Goal: Task Accomplishment & Management: Manage account settings

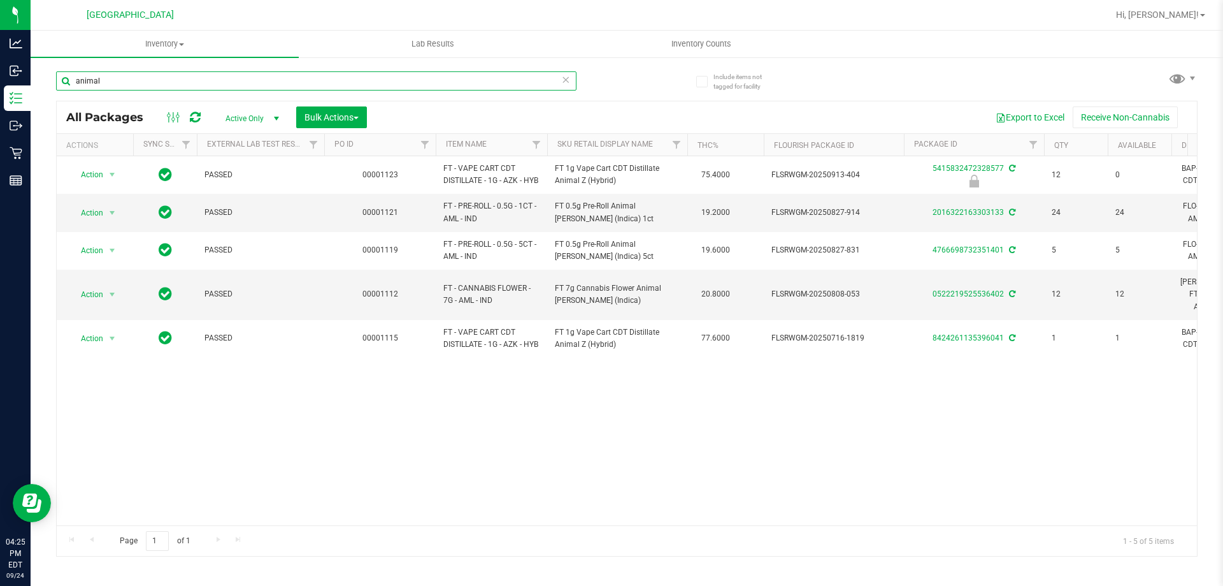
click at [266, 76] on input "animal" at bounding box center [316, 80] width 521 height 19
type input "a"
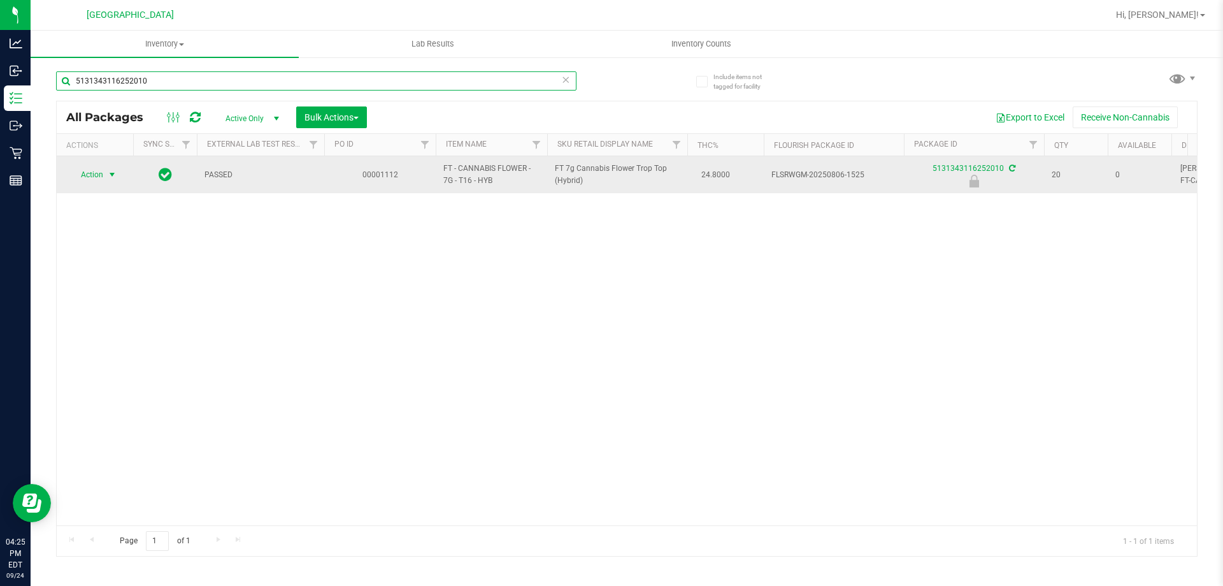
type input "5131343116252010"
click at [112, 174] on span "select" at bounding box center [112, 175] width 10 height 10
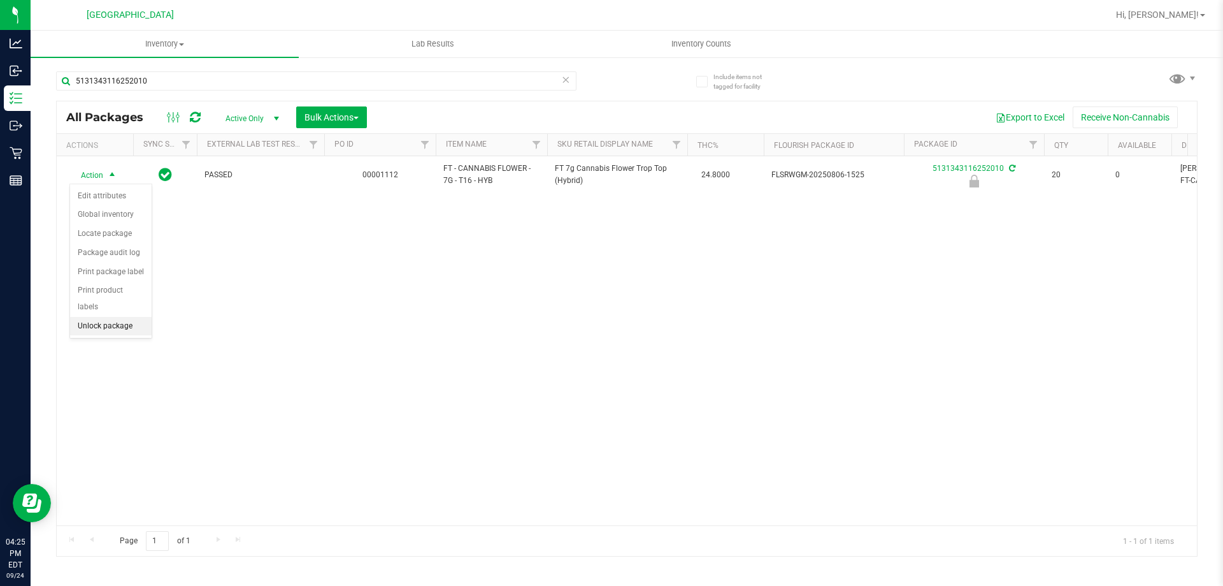
click at [112, 317] on li "Unlock package" at bounding box center [111, 326] width 82 height 19
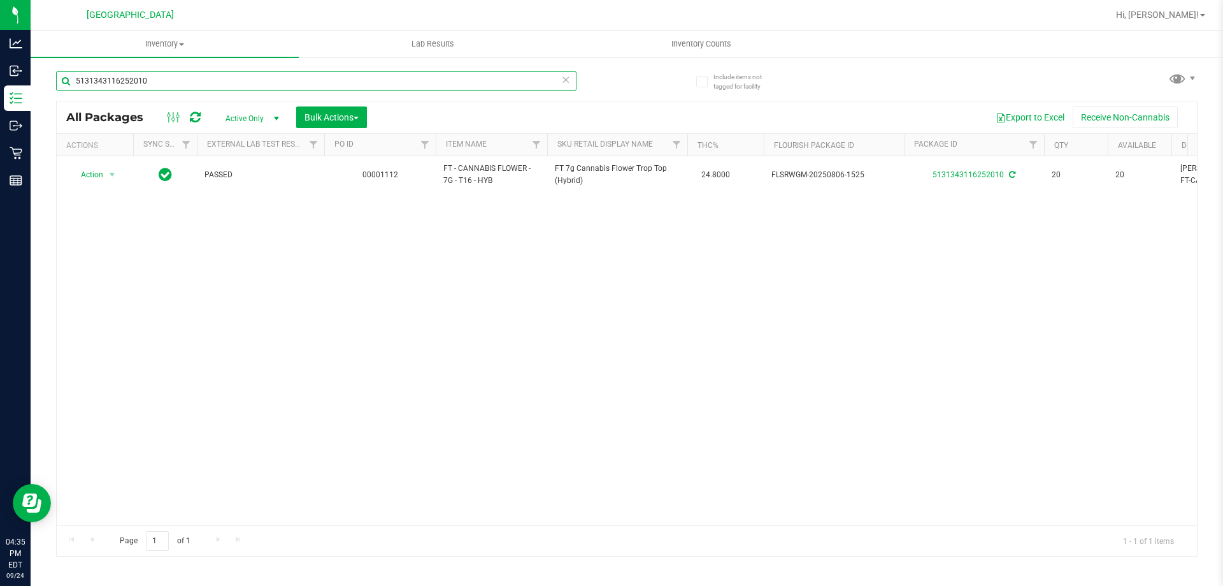
click at [201, 82] on input "5131343116252010" at bounding box center [316, 80] width 521 height 19
click at [191, 85] on input "5131343116252010" at bounding box center [316, 80] width 521 height 19
type input "5"
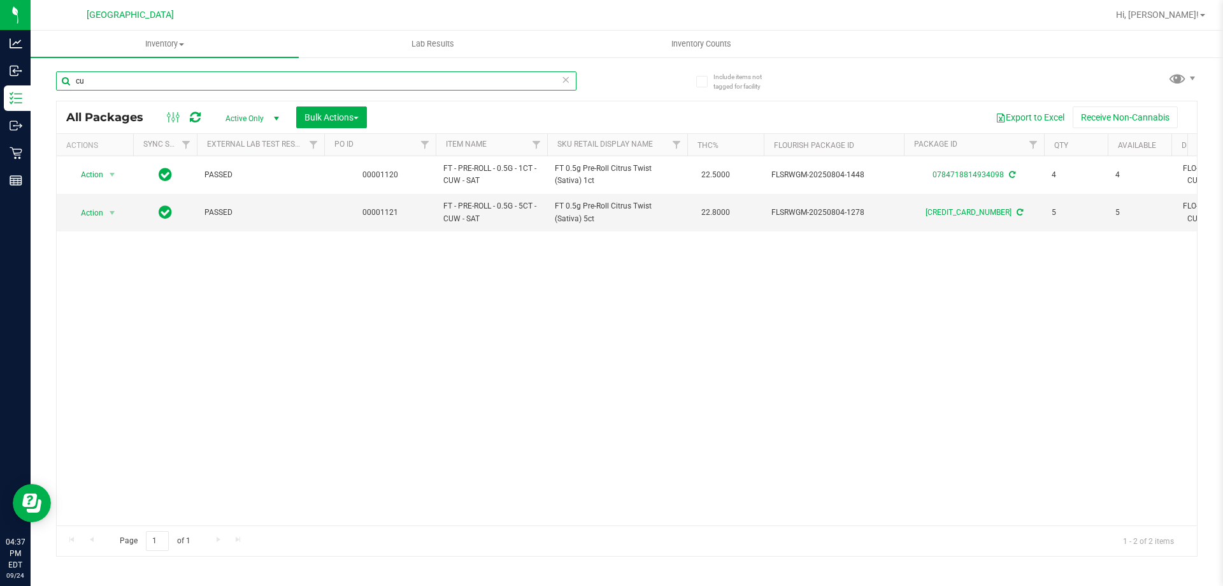
type input "c"
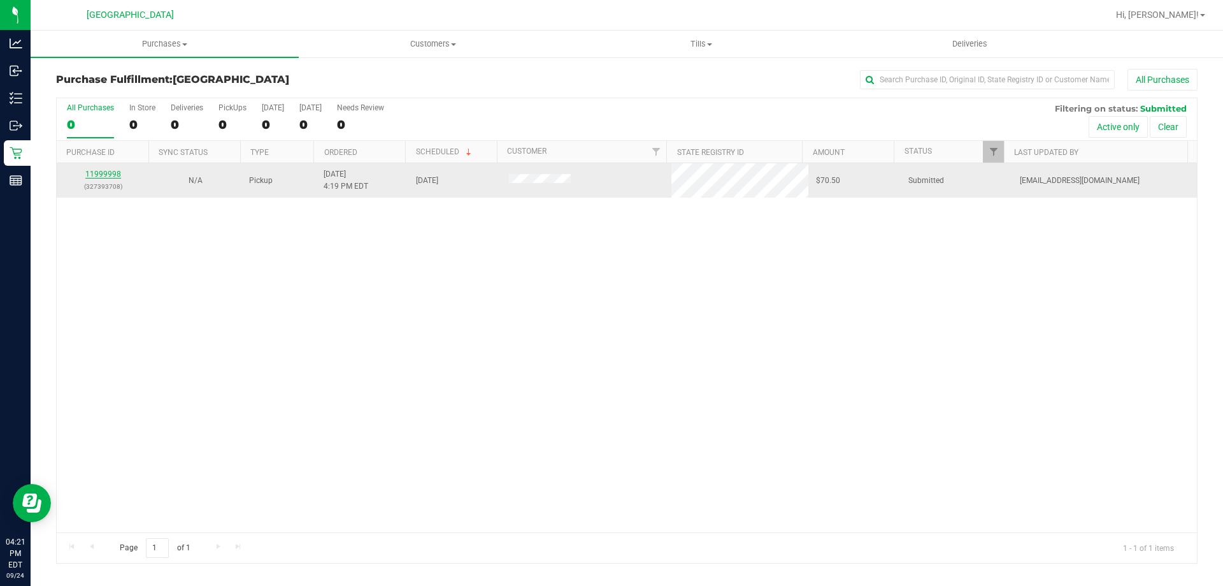
click at [101, 173] on link "11999998" at bounding box center [103, 174] width 36 height 9
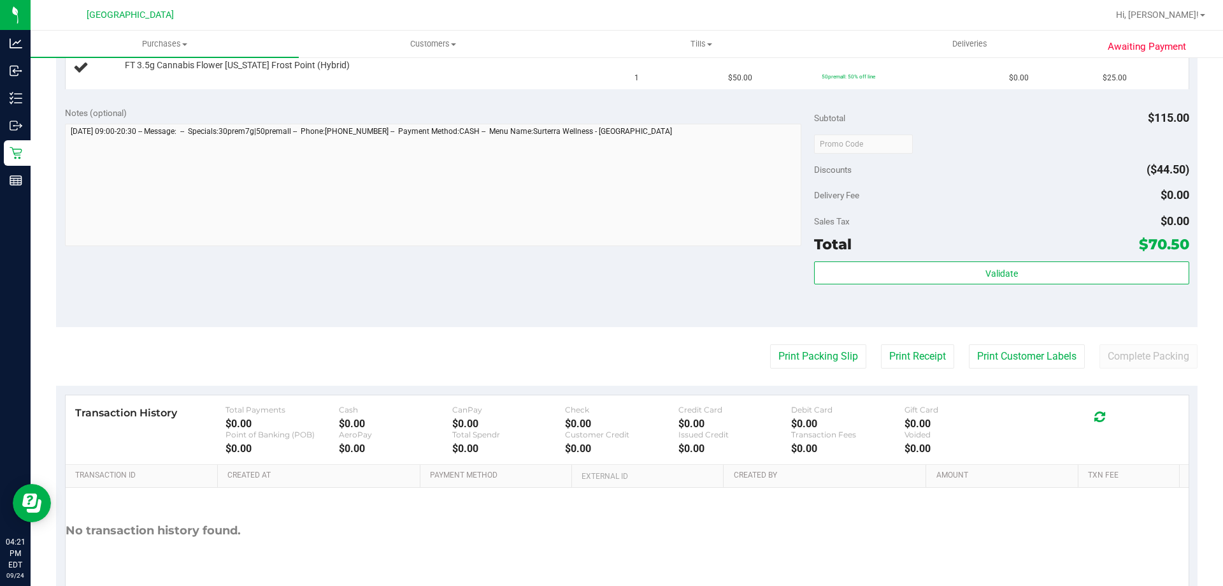
scroll to position [470, 0]
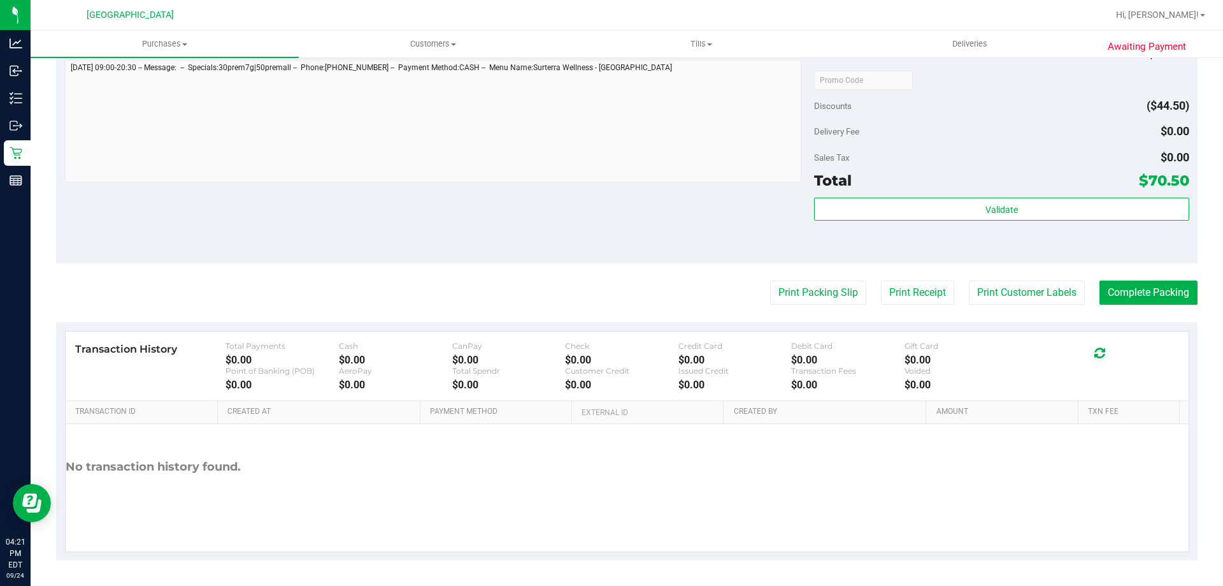
click at [794, 280] on purchase-details "Back Edit Purchase Cancel Purchase View Profile # 11999998 BioTrack ID: - Submi…" at bounding box center [627, 79] width 1142 height 961
click at [781, 298] on button "Print Packing Slip" at bounding box center [818, 292] width 96 height 24
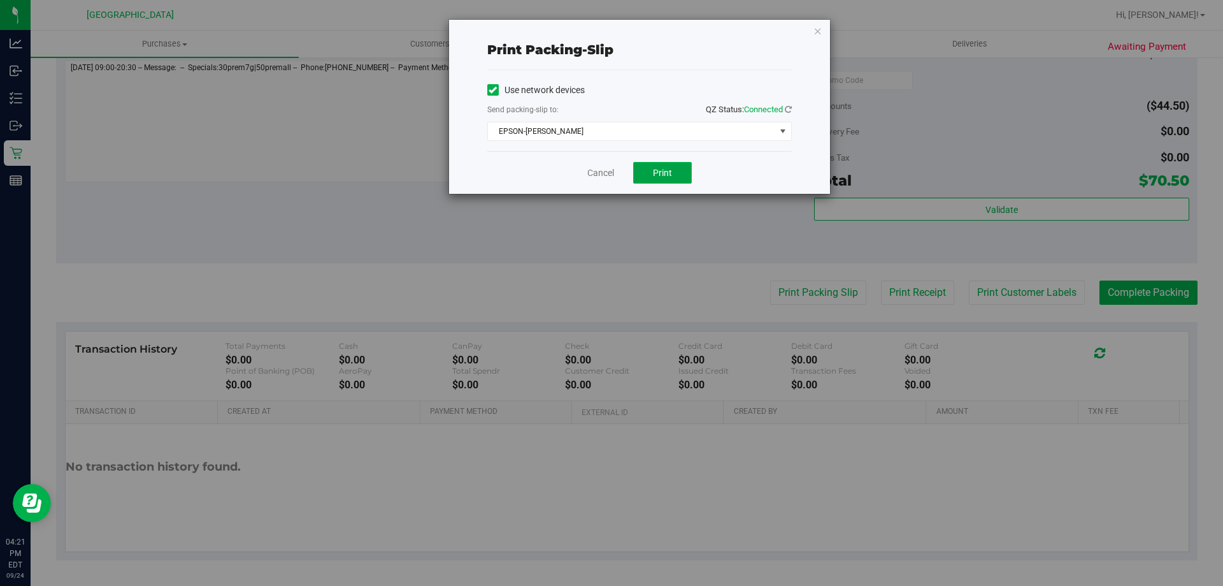
click at [660, 163] on button "Print" at bounding box center [662, 173] width 59 height 22
click at [603, 170] on link "Cancel" at bounding box center [601, 172] width 27 height 13
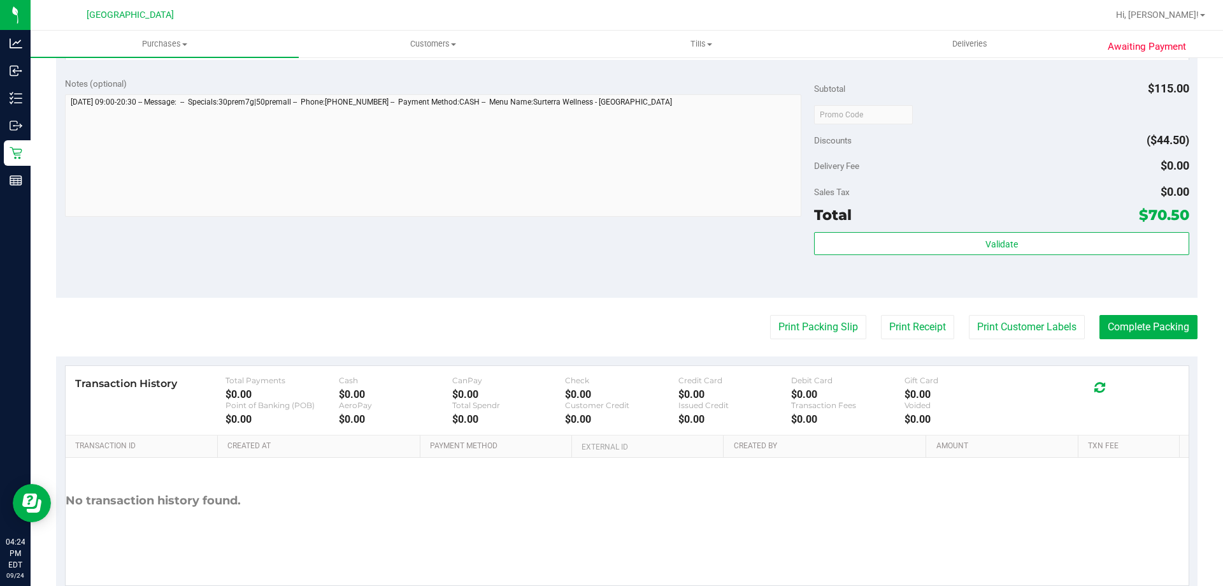
scroll to position [498, 0]
click at [868, 263] on div "Validate" at bounding box center [1001, 258] width 375 height 57
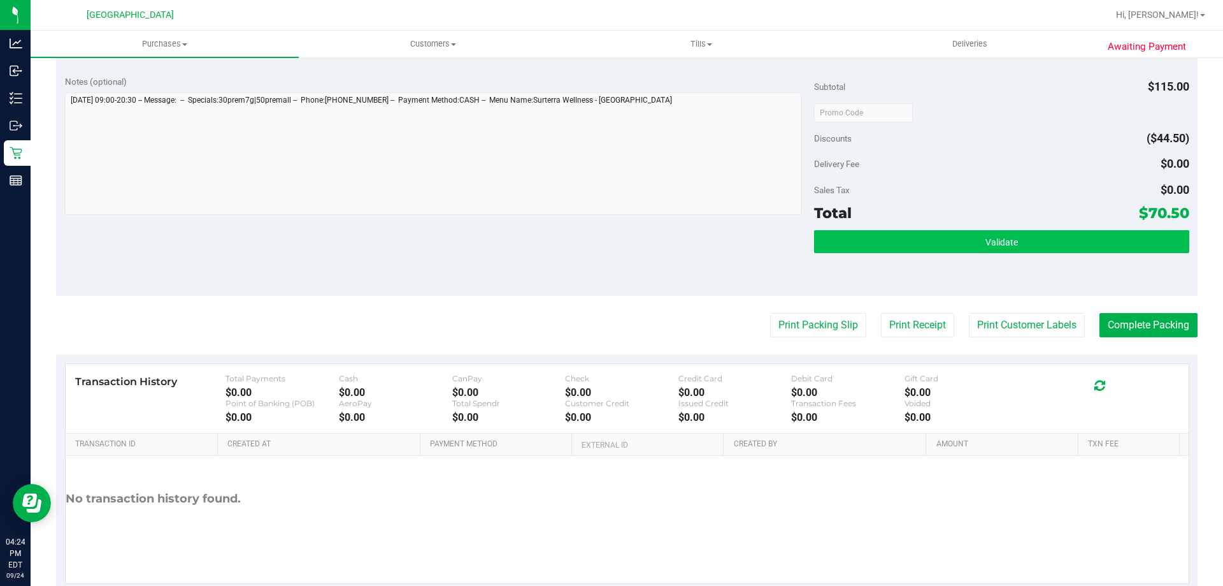
click at [856, 243] on button "Validate" at bounding box center [1001, 241] width 375 height 23
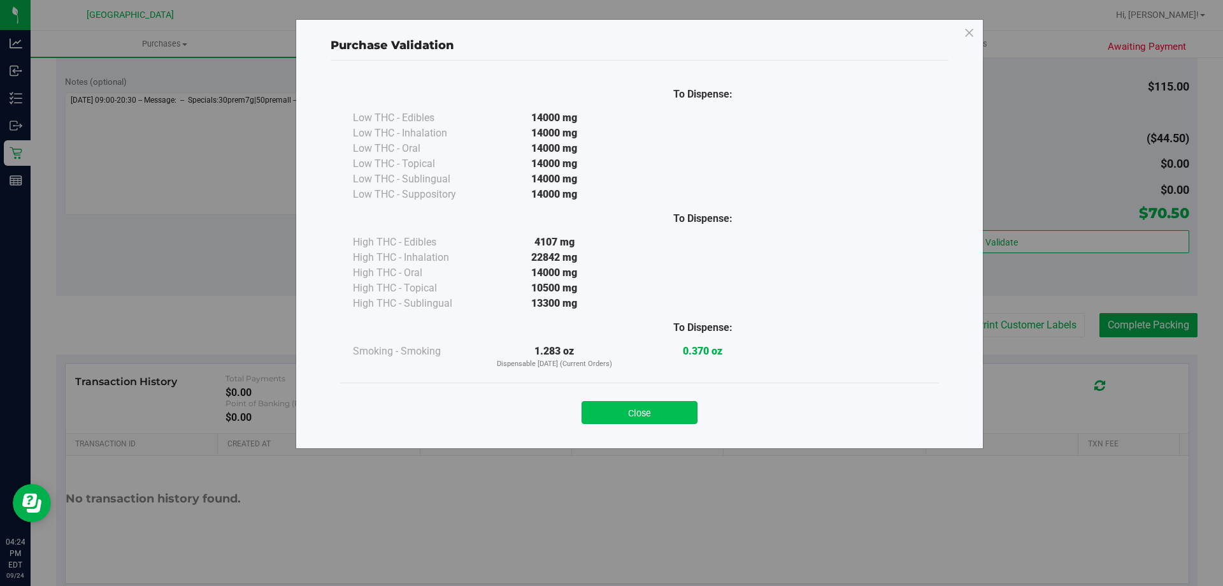
click at [626, 407] on button "Close" at bounding box center [640, 412] width 116 height 23
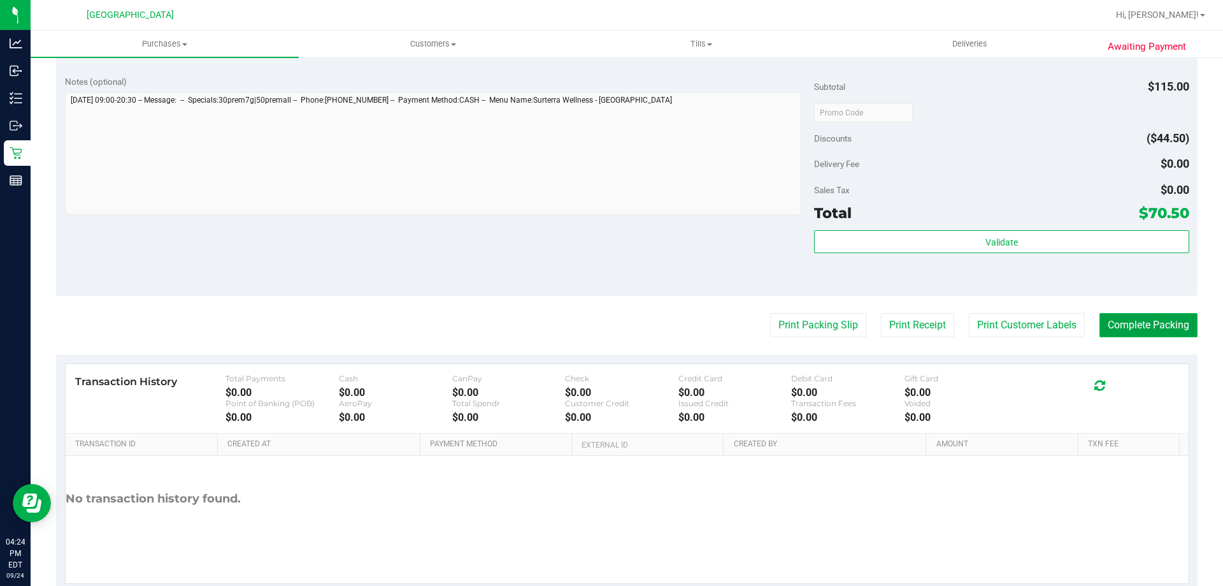
click at [1125, 322] on button "Complete Packing" at bounding box center [1149, 325] width 98 height 24
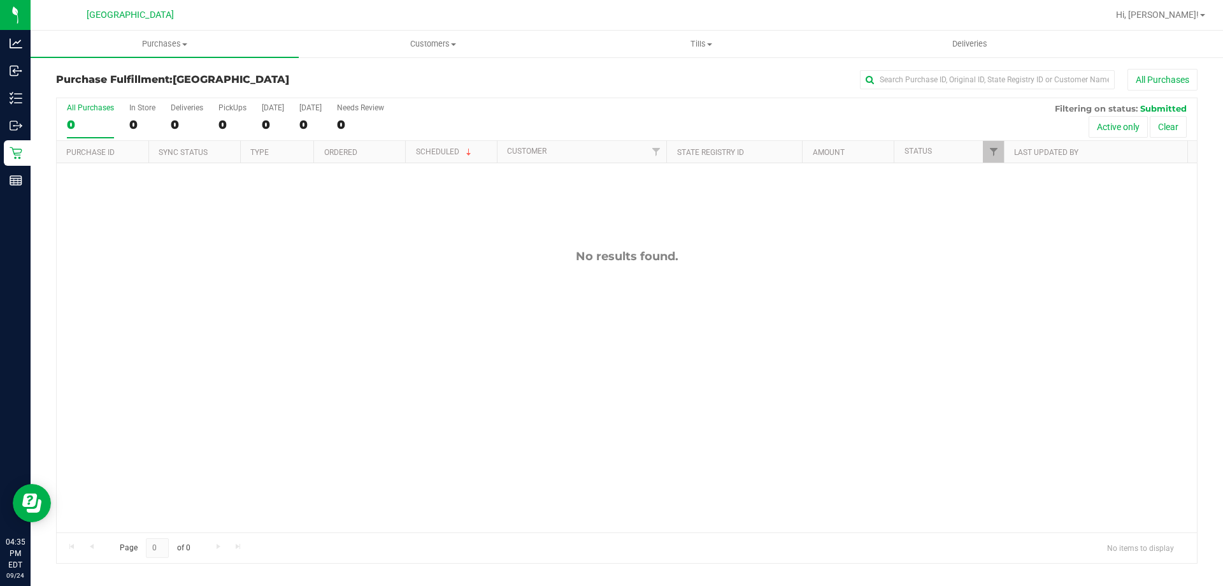
click at [294, 259] on div "No results found." at bounding box center [627, 256] width 1141 height 14
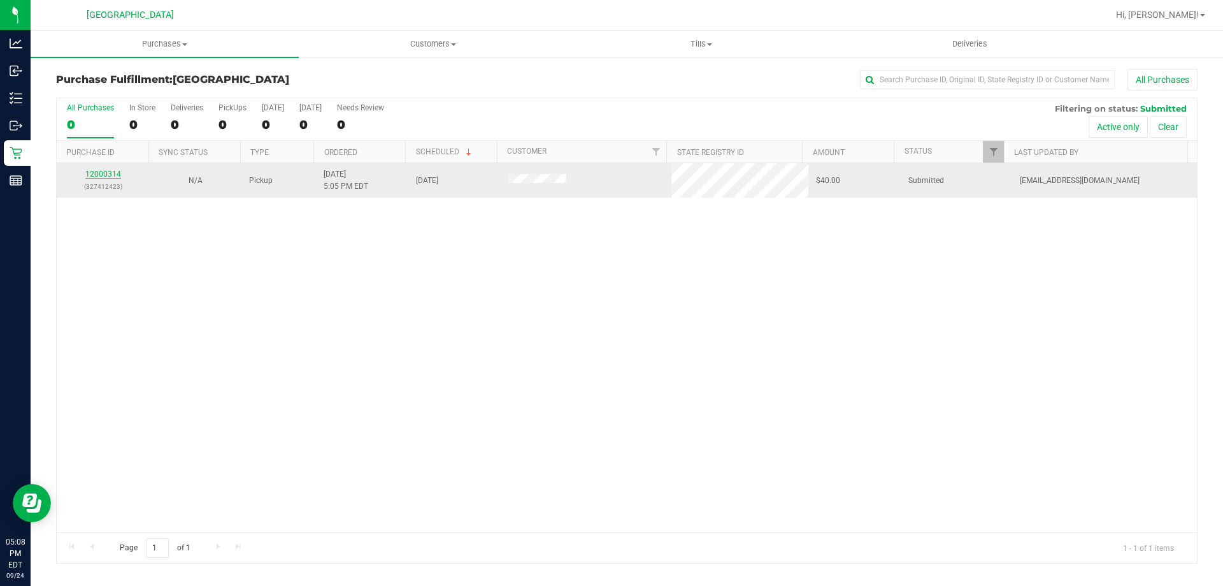
click at [106, 175] on link "12000314" at bounding box center [103, 174] width 36 height 9
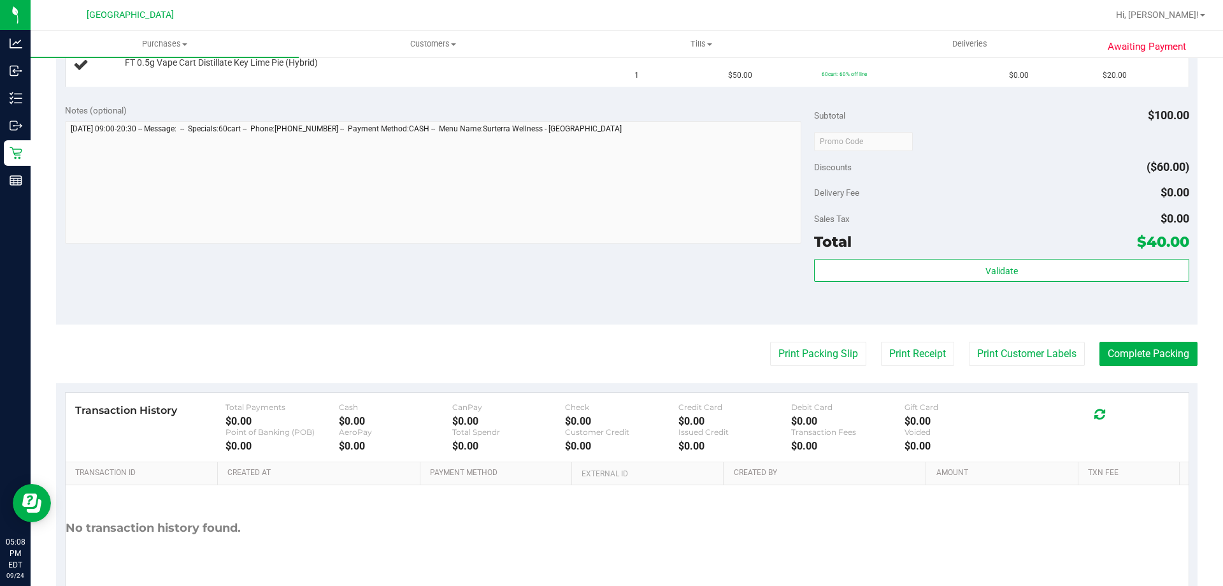
scroll to position [410, 0]
click at [786, 345] on button "Print Packing Slip" at bounding box center [818, 352] width 96 height 24
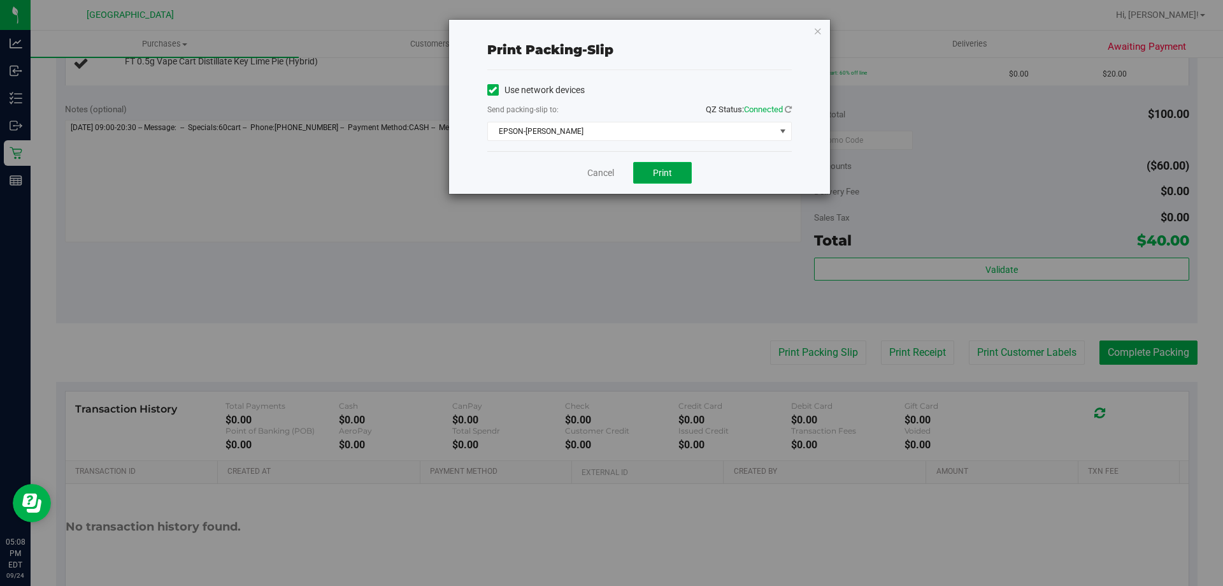
click at [667, 164] on button "Print" at bounding box center [662, 173] width 59 height 22
click at [591, 173] on link "Cancel" at bounding box center [601, 172] width 27 height 13
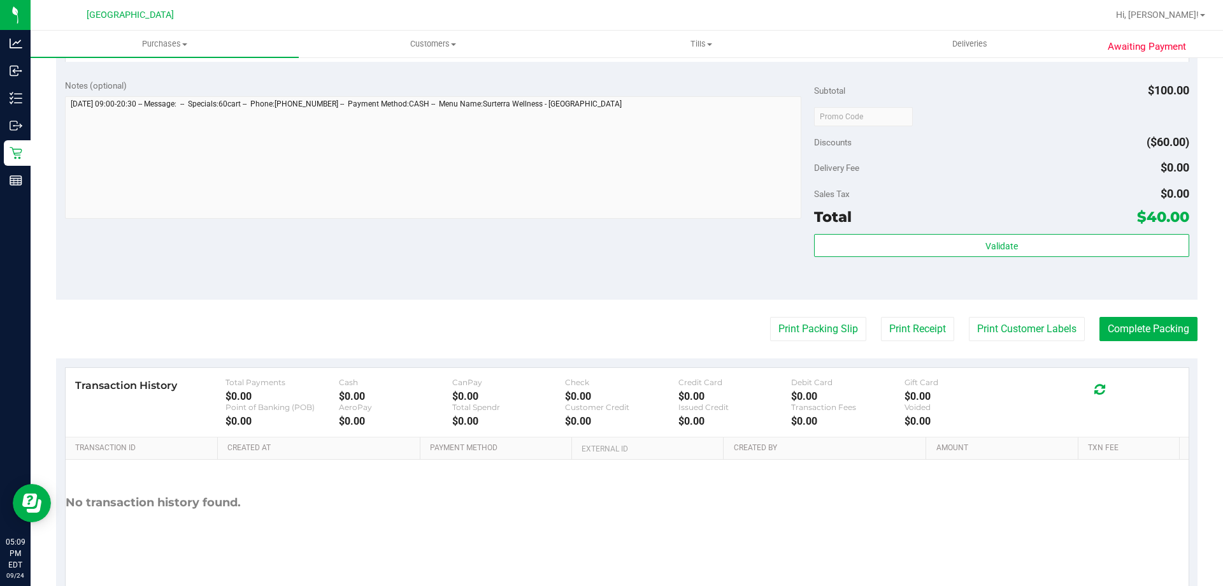
scroll to position [503, 0]
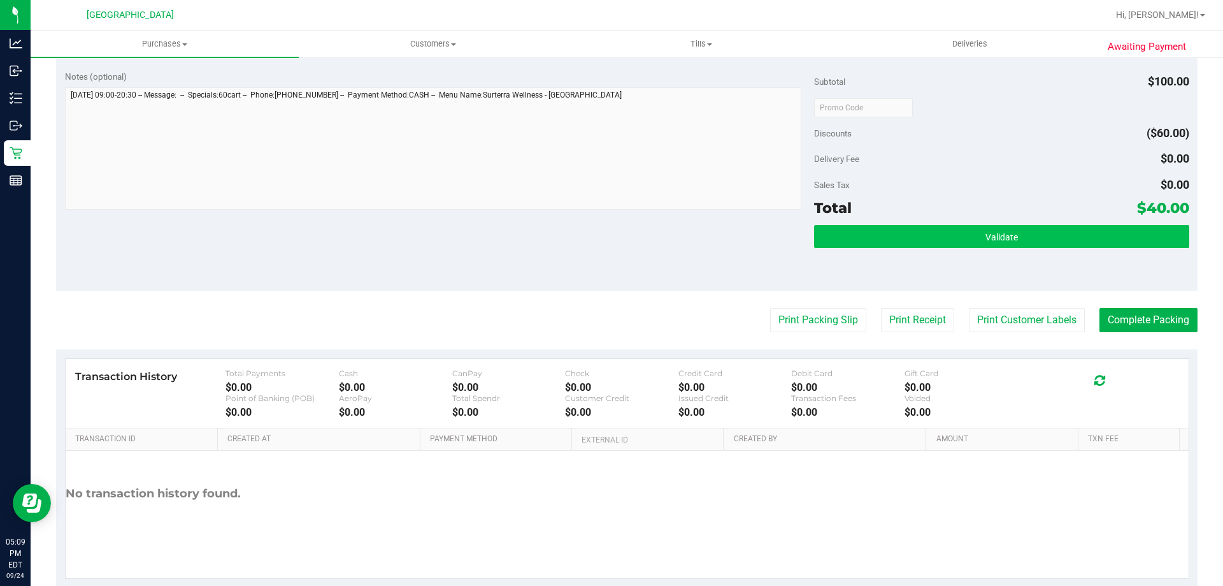
click at [855, 237] on button "Validate" at bounding box center [1001, 236] width 375 height 23
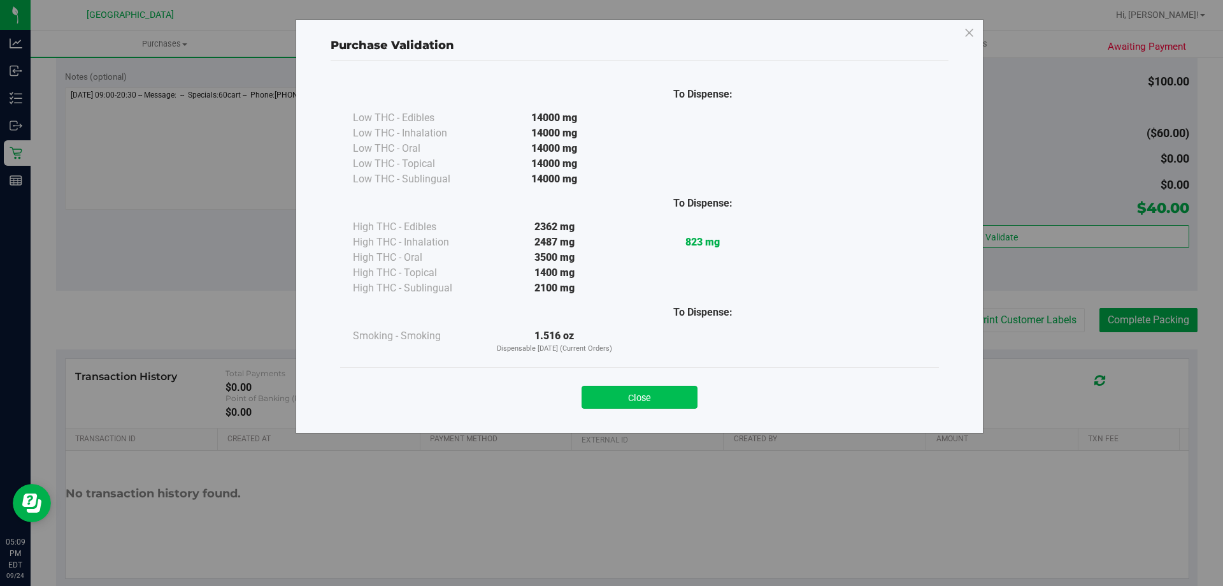
click at [623, 398] on button "Close" at bounding box center [640, 397] width 116 height 23
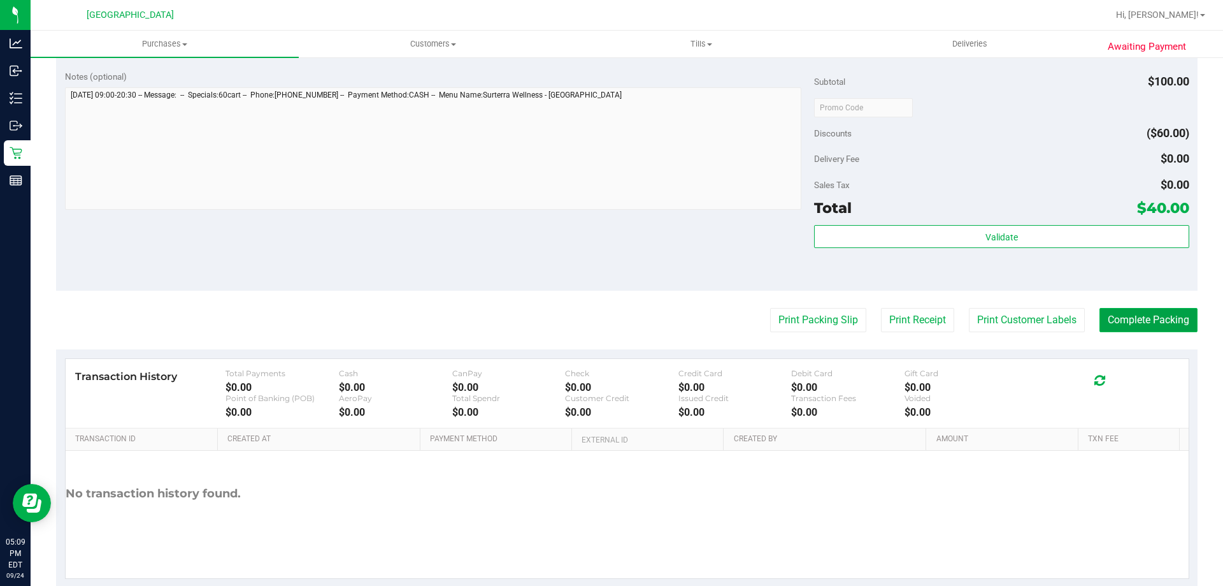
click at [1125, 331] on button "Complete Packing" at bounding box center [1149, 320] width 98 height 24
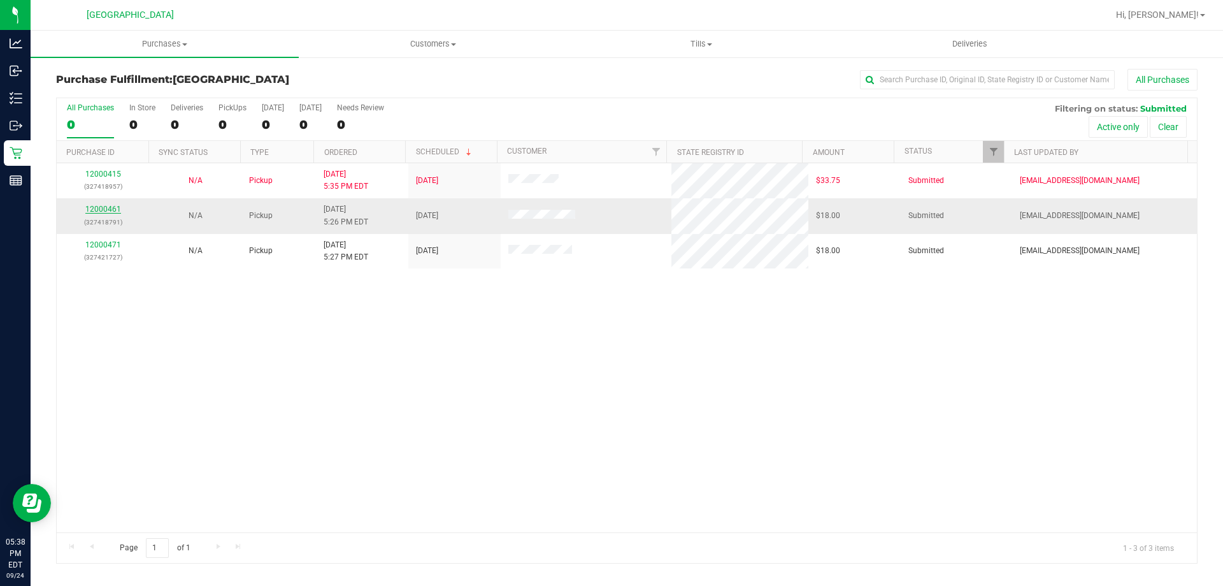
click at [101, 209] on link "12000461" at bounding box center [103, 209] width 36 height 9
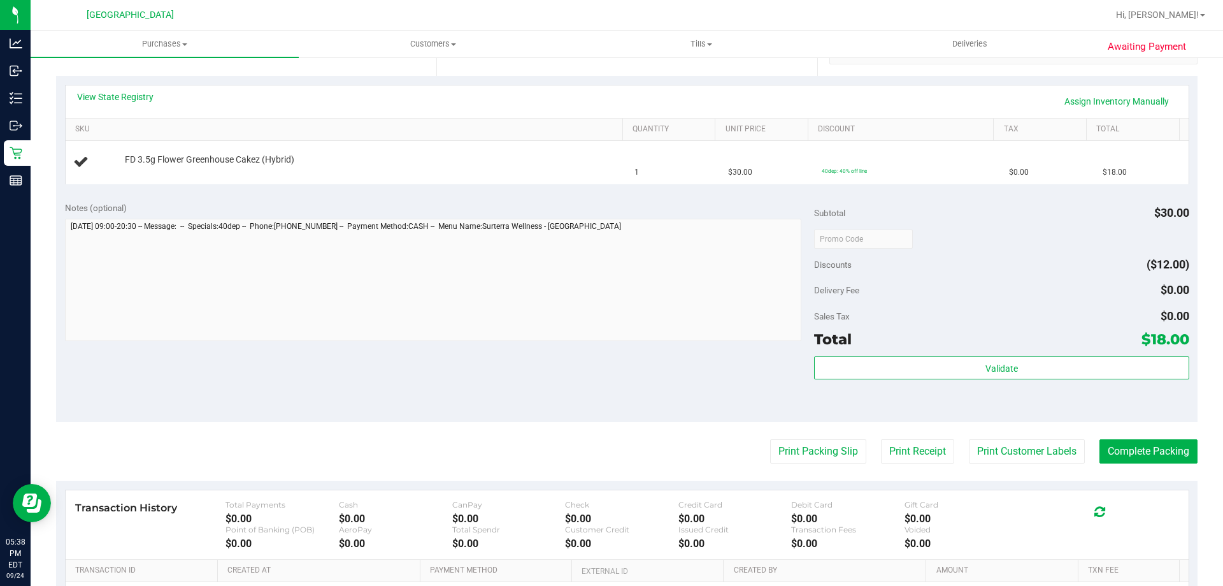
scroll to position [290, 0]
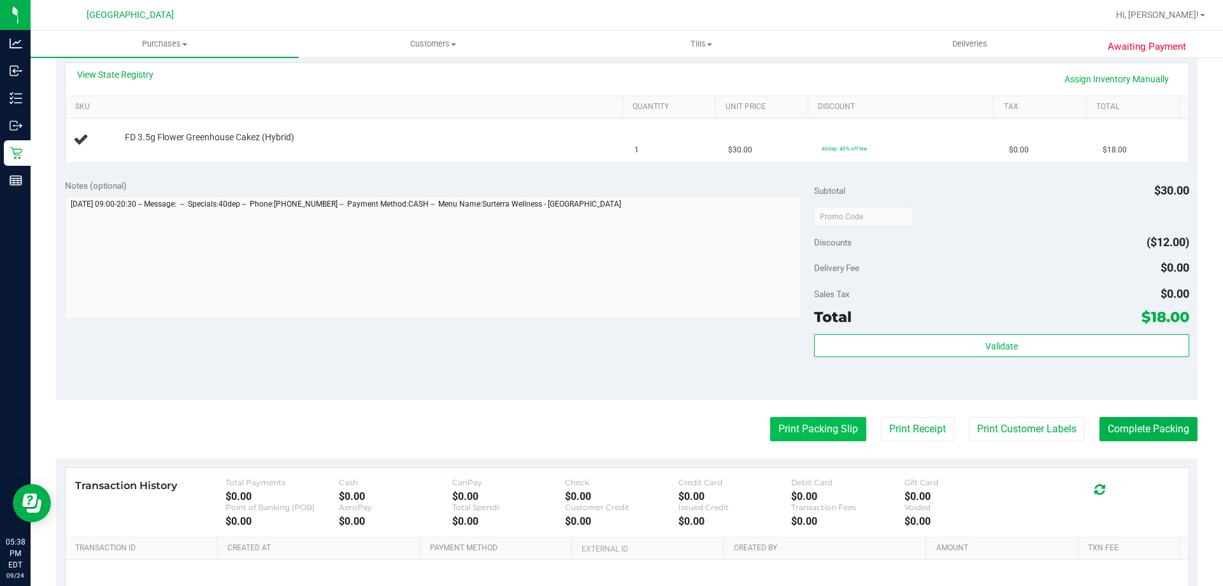
click at [771, 423] on button "Print Packing Slip" at bounding box center [818, 429] width 96 height 24
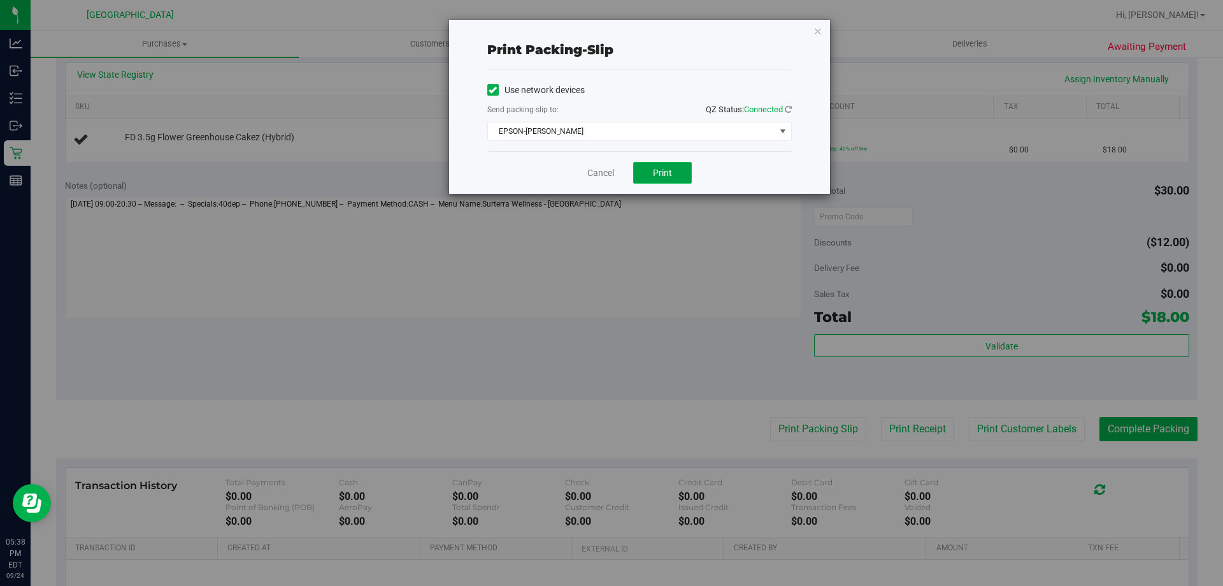
click at [665, 165] on button "Print" at bounding box center [662, 173] width 59 height 22
click at [600, 171] on link "Cancel" at bounding box center [601, 172] width 27 height 13
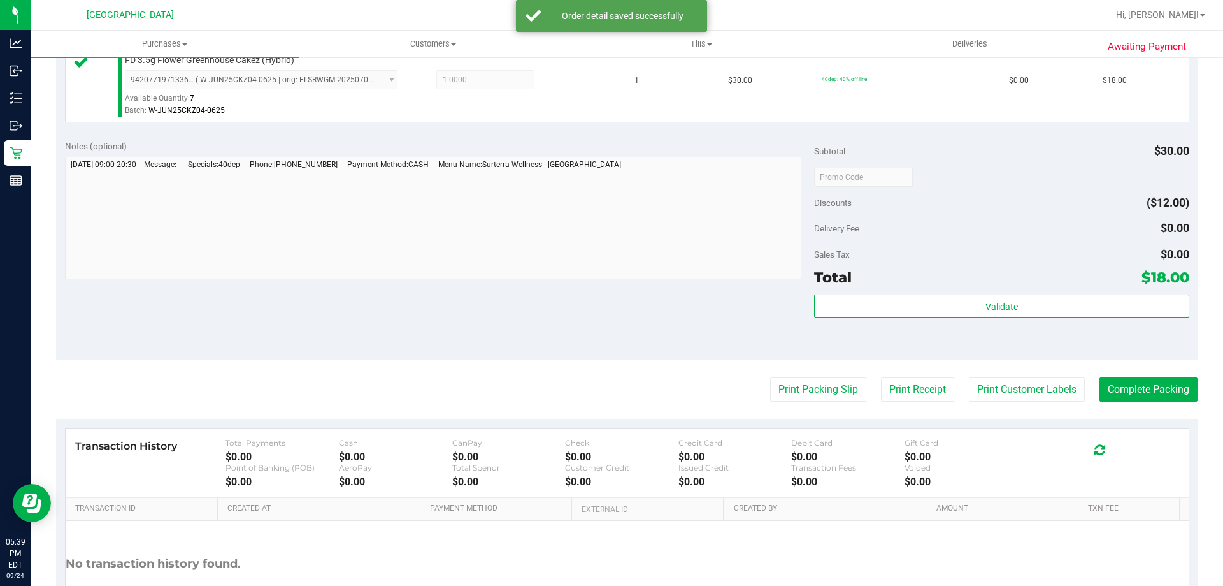
scroll to position [380, 0]
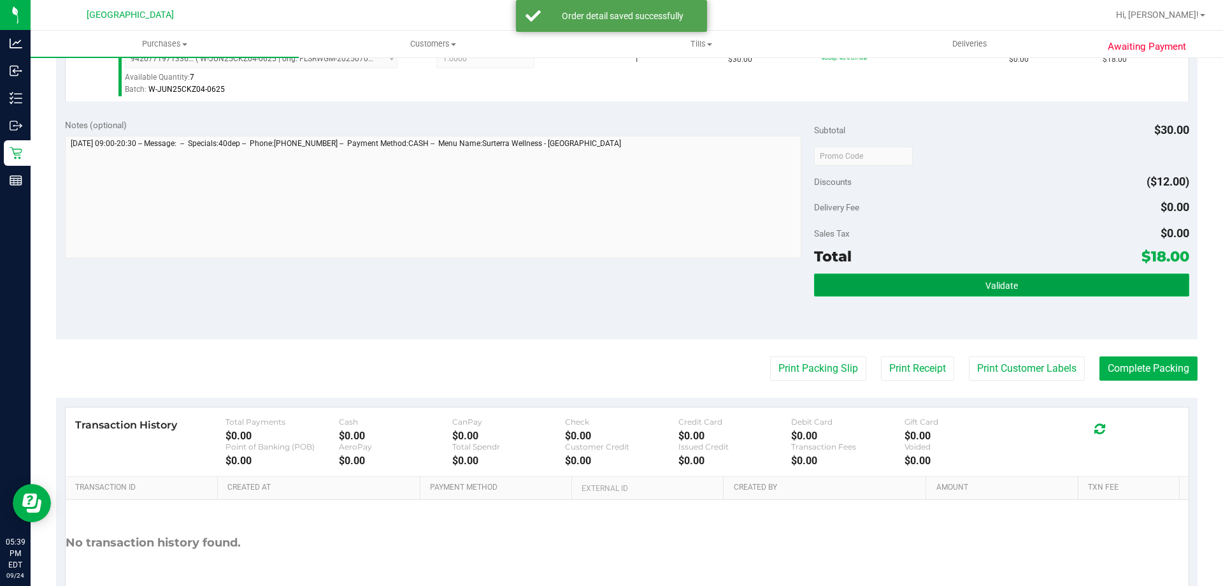
click at [876, 280] on button "Validate" at bounding box center [1001, 284] width 375 height 23
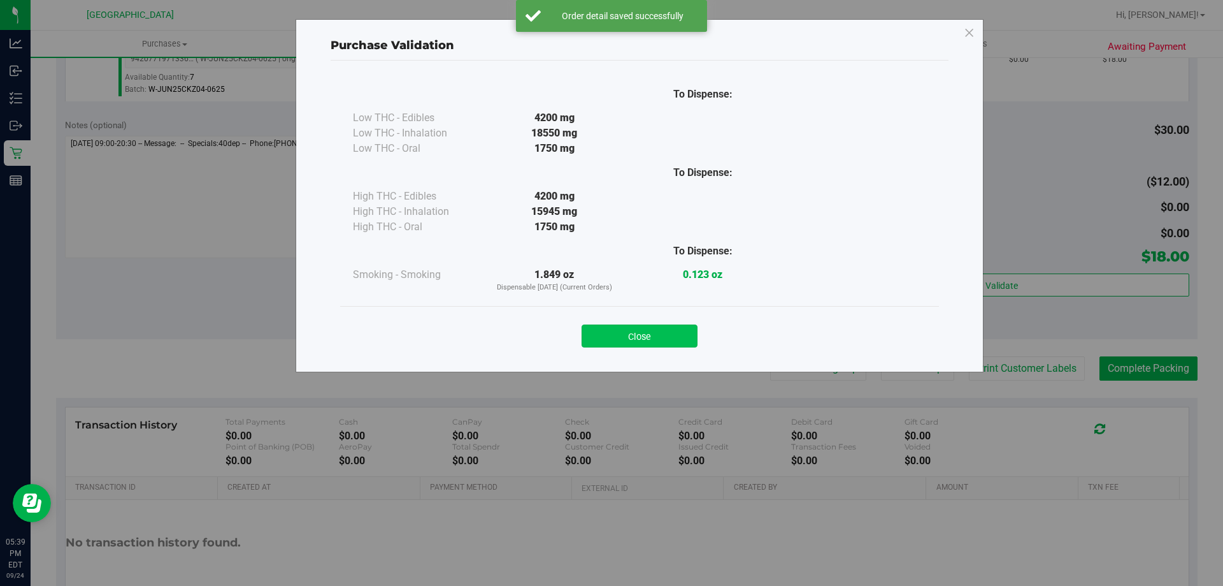
click at [619, 336] on button "Close" at bounding box center [640, 335] width 116 height 23
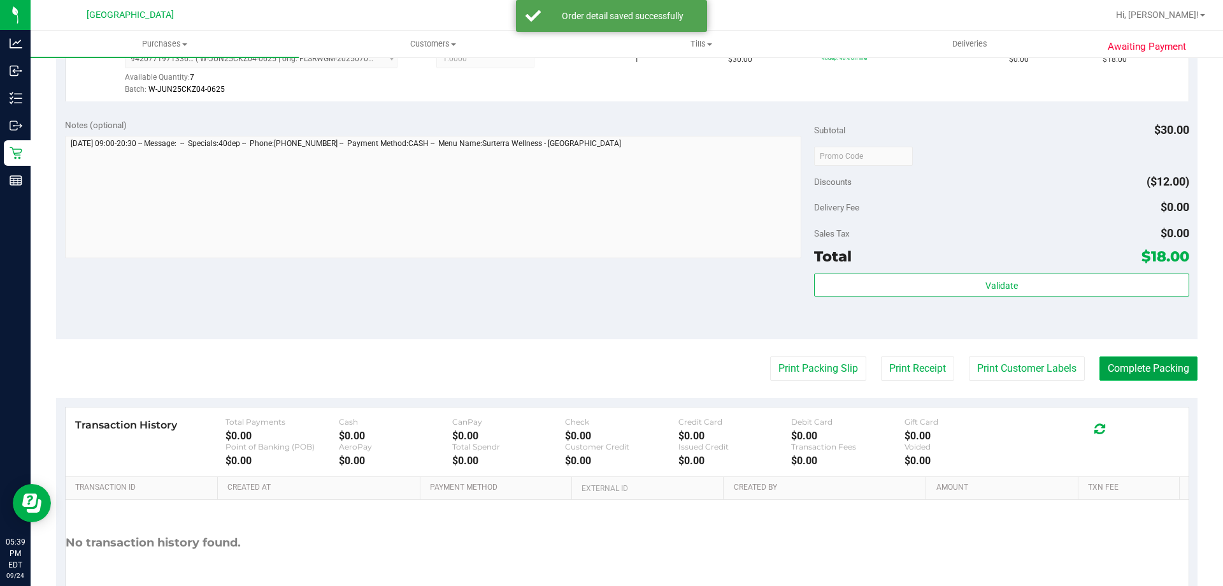
click at [1137, 380] on button "Complete Packing" at bounding box center [1149, 368] width 98 height 24
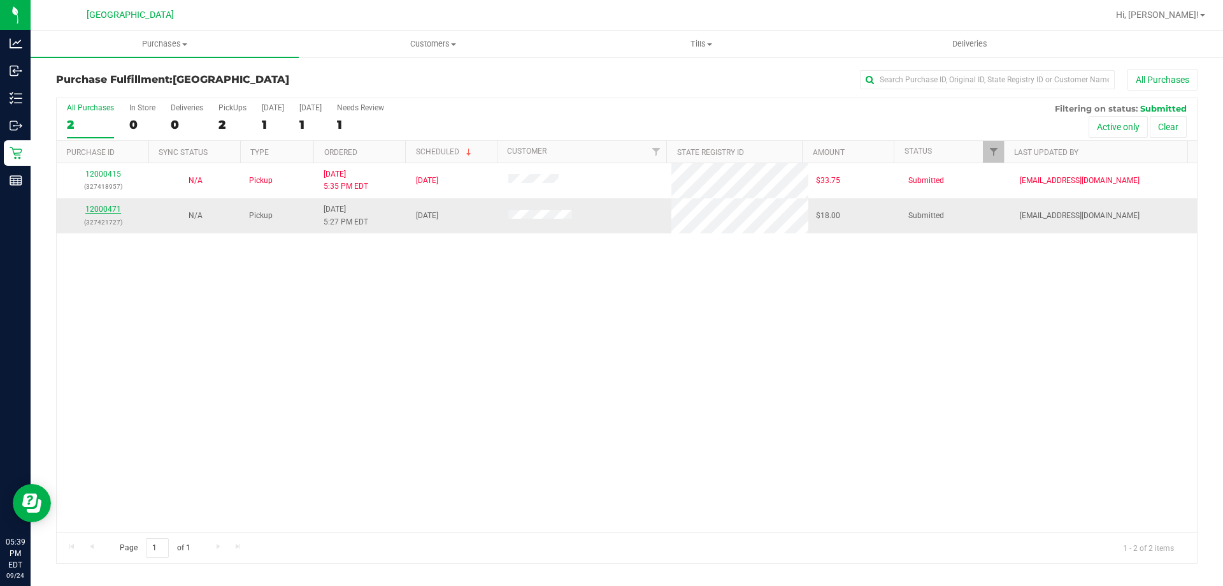
click at [108, 208] on link "12000471" at bounding box center [103, 209] width 36 height 9
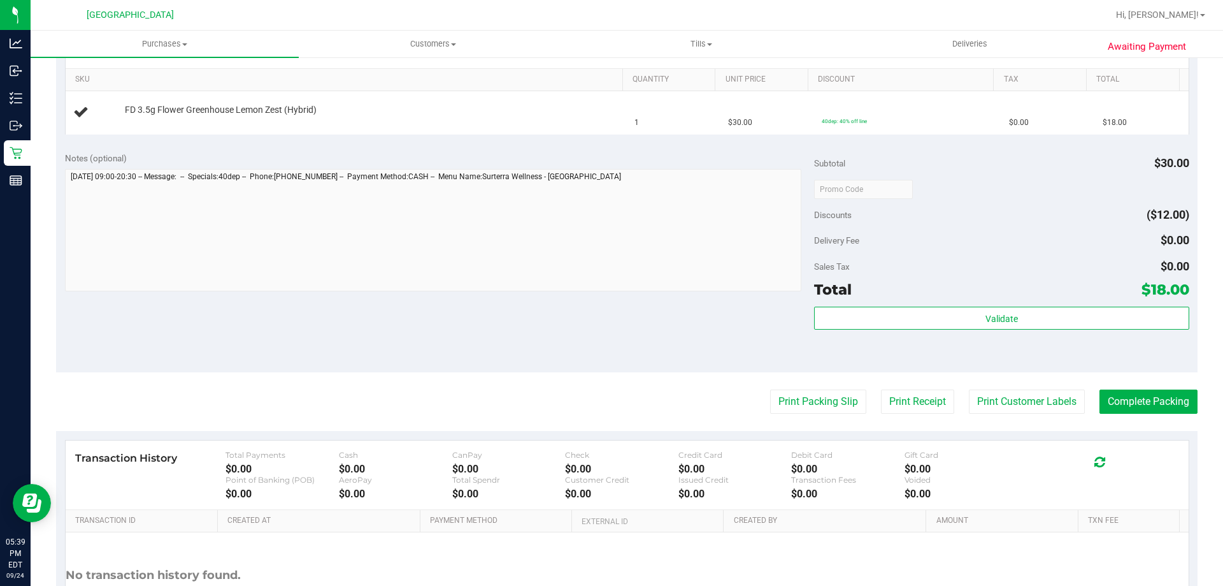
scroll to position [322, 0]
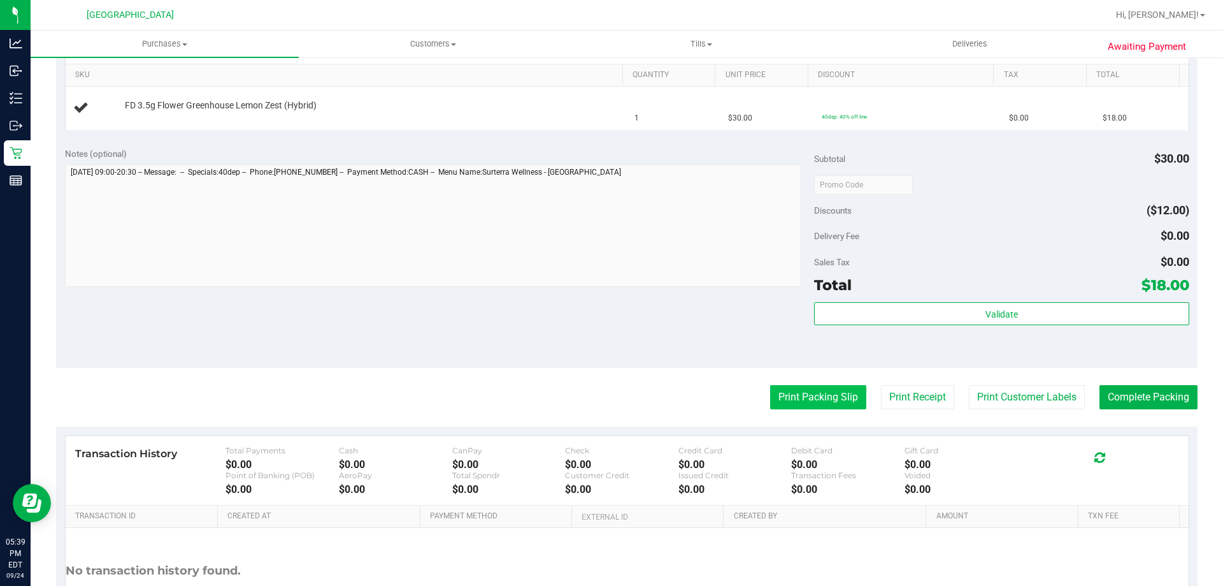
click at [813, 387] on button "Print Packing Slip" at bounding box center [818, 397] width 96 height 24
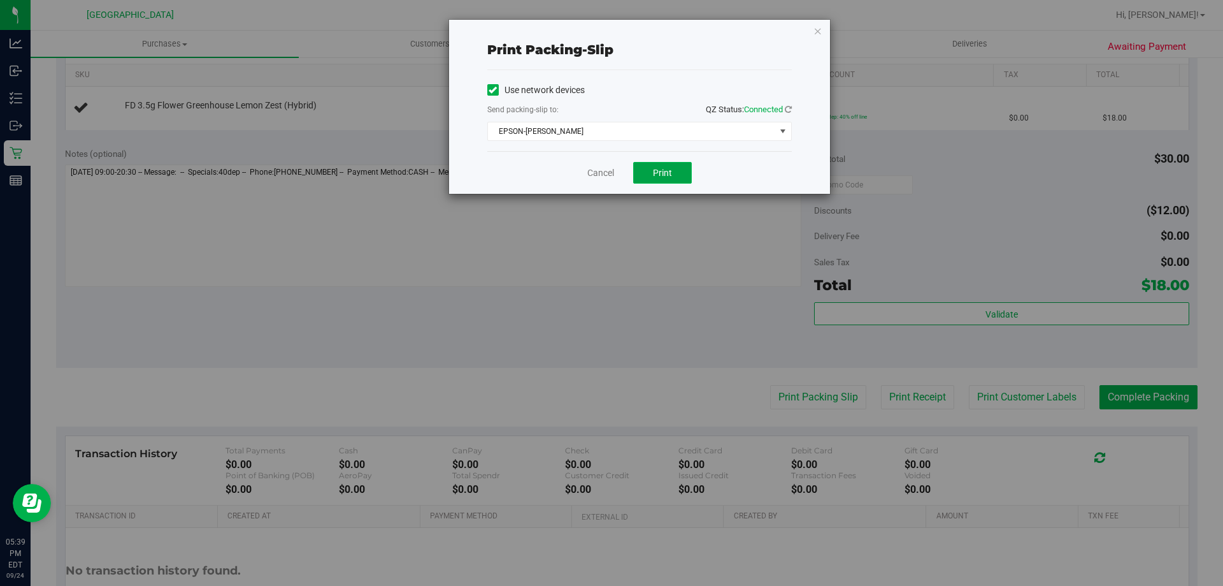
click at [656, 169] on span "Print" at bounding box center [662, 173] width 19 height 10
click at [597, 175] on link "Cancel" at bounding box center [601, 172] width 27 height 13
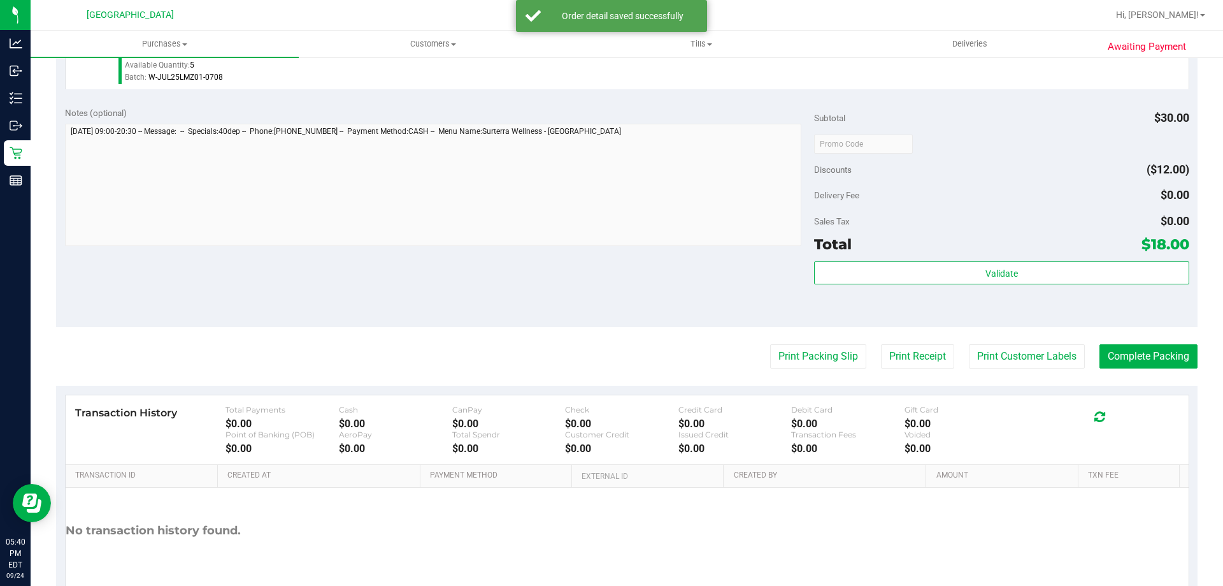
scroll to position [403, 0]
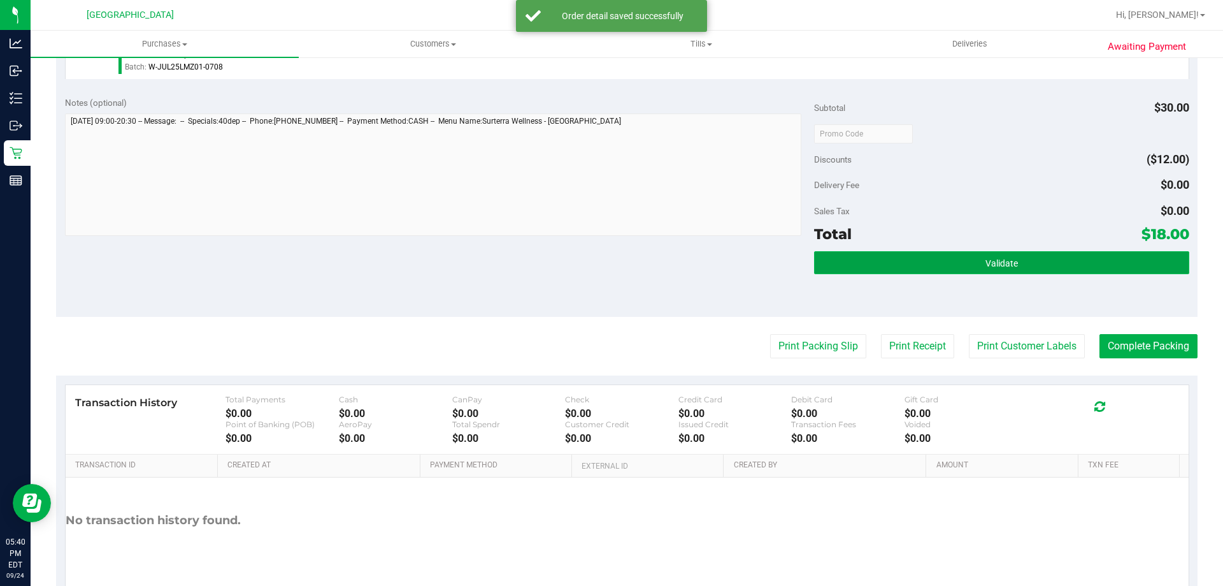
click at [866, 264] on button "Validate" at bounding box center [1001, 262] width 375 height 23
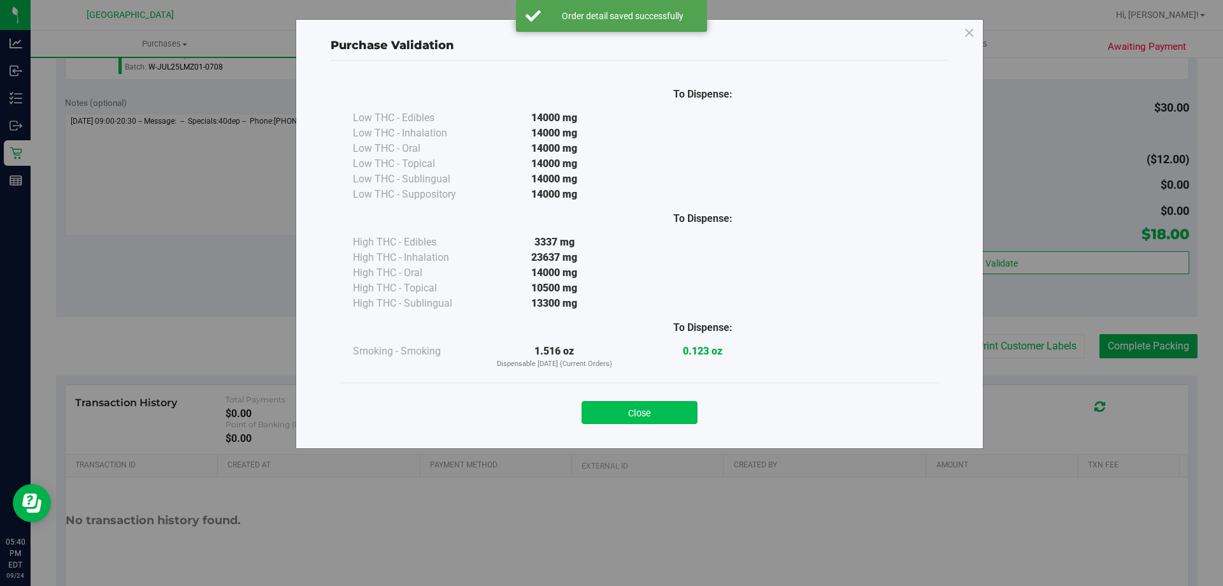
click at [629, 410] on button "Close" at bounding box center [640, 412] width 116 height 23
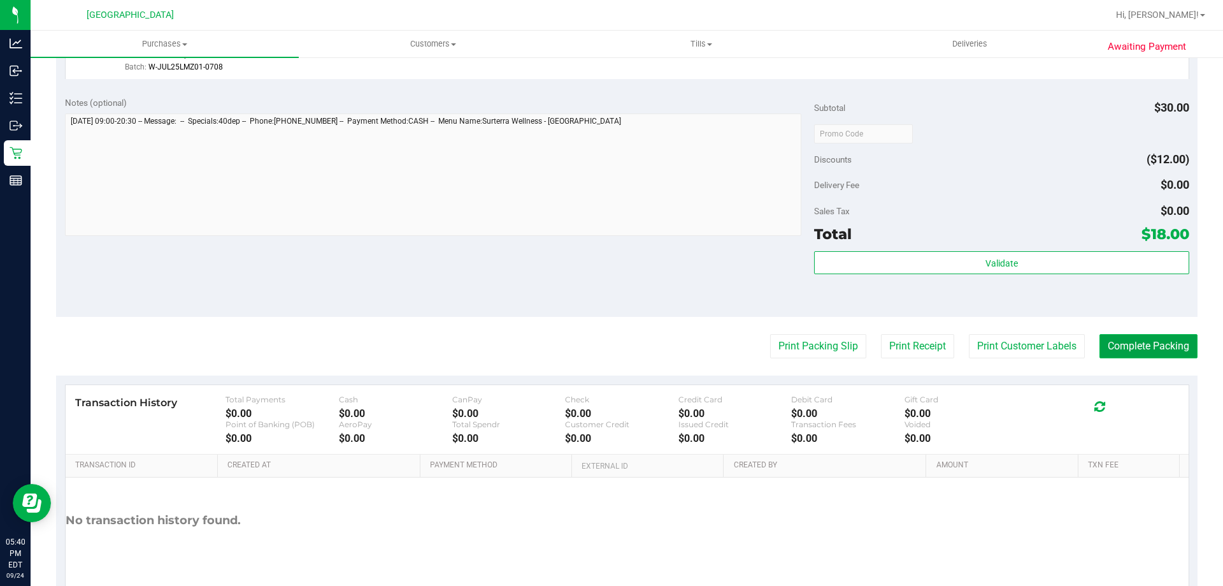
click at [1108, 349] on button "Complete Packing" at bounding box center [1149, 346] width 98 height 24
